Goal: Information Seeking & Learning: Learn about a topic

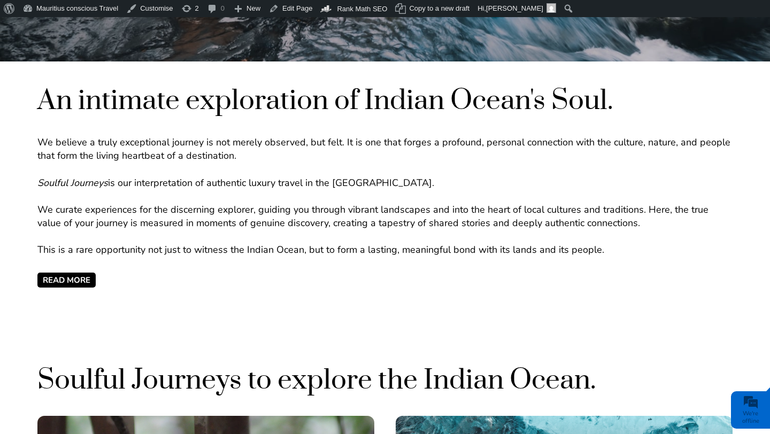
scroll to position [397, 0]
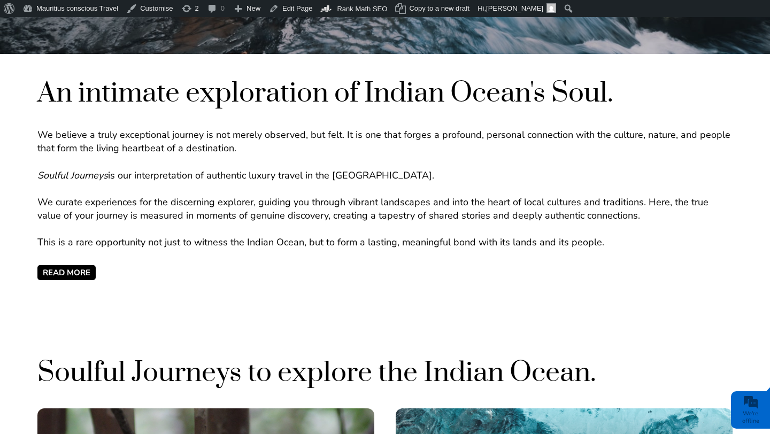
click at [78, 270] on span "READ MORE" at bounding box center [66, 272] width 58 height 15
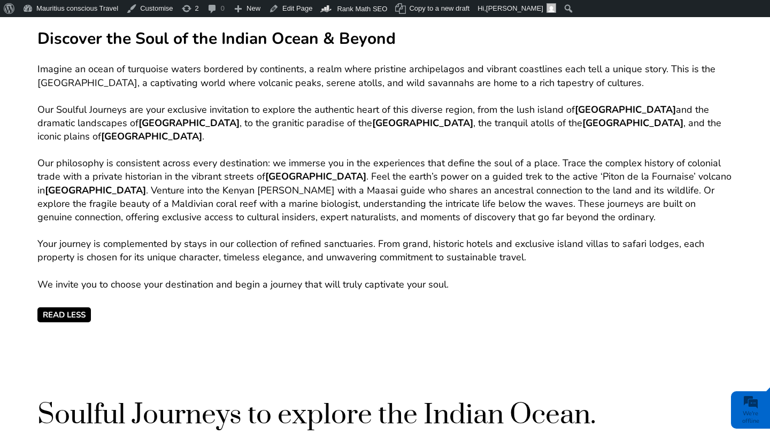
scroll to position [633, 0]
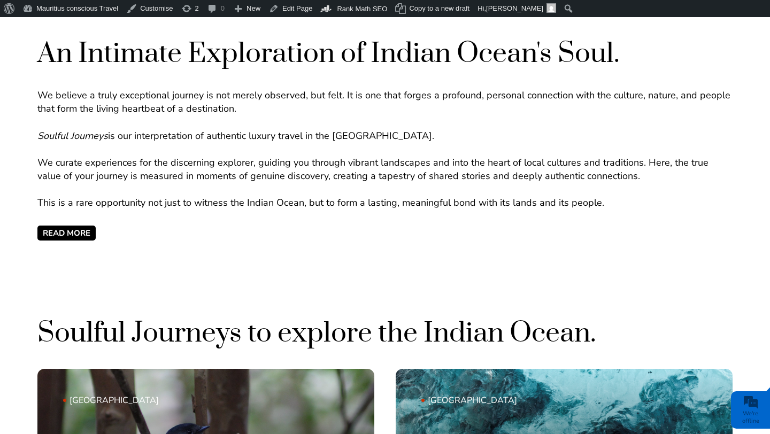
scroll to position [449, 0]
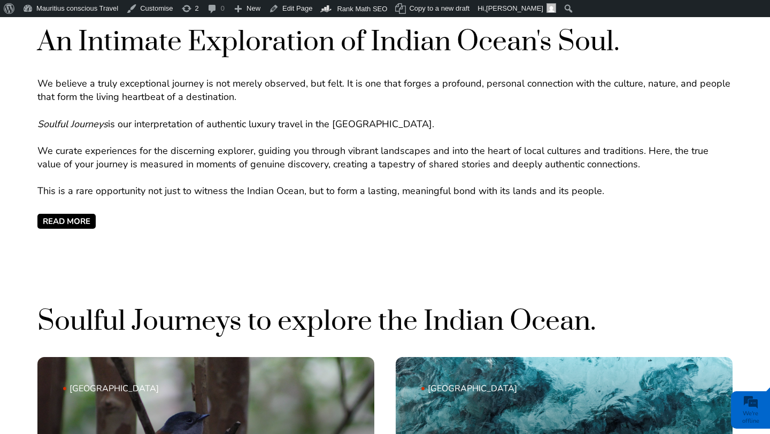
click at [84, 221] on span "READ MORE" at bounding box center [66, 221] width 58 height 15
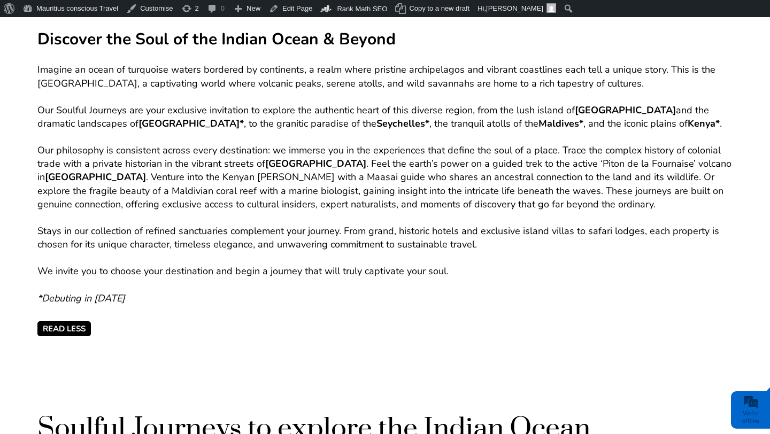
scroll to position [633, 0]
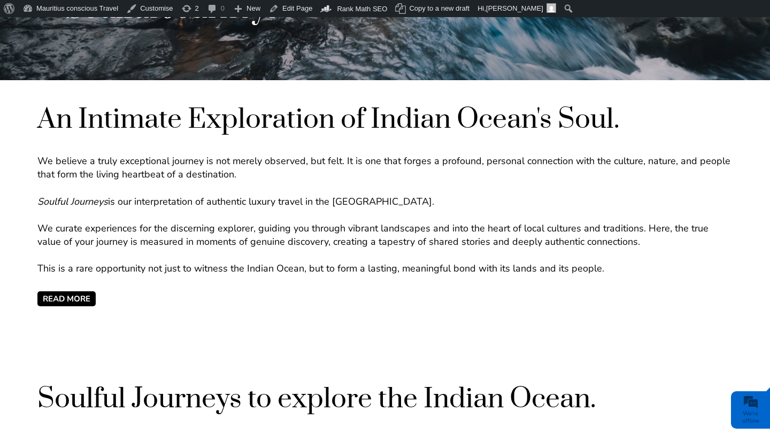
scroll to position [385, 0]
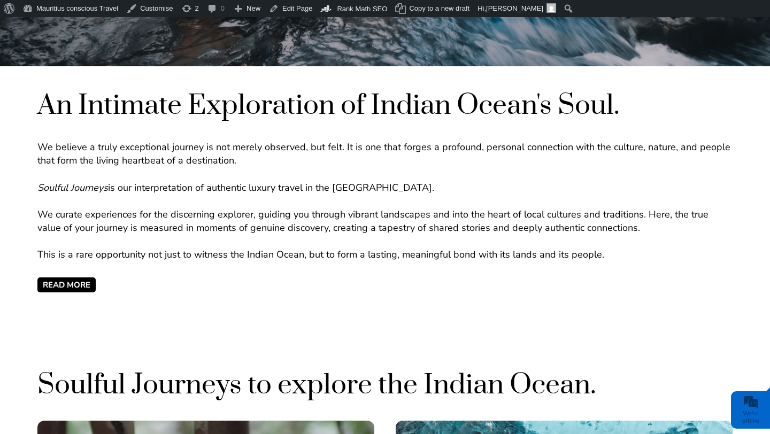
click at [101, 283] on div "Discover the Soul of the Indian Ocean & Beyond Imagine an ocean of turquoise wa…" at bounding box center [384, 285] width 695 height 15
click at [97, 283] on div "Discover the Soul of the Indian Ocean & Beyond Imagine an ocean of turquoise wa…" at bounding box center [384, 285] width 695 height 15
click at [93, 283] on span "READ MORE" at bounding box center [66, 285] width 58 height 15
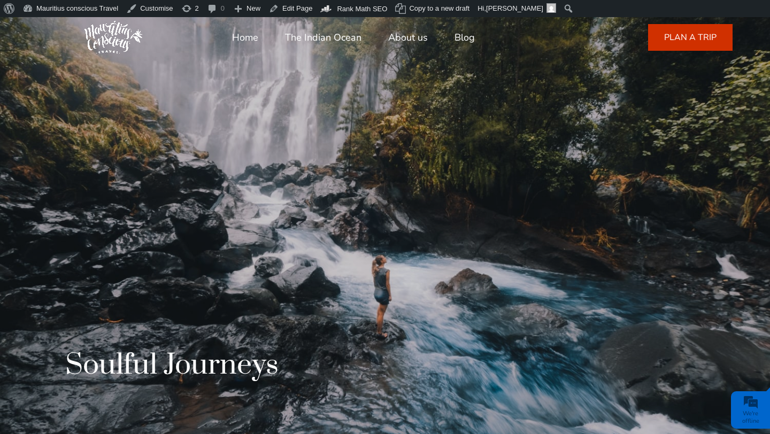
scroll to position [12, 0]
